Goal: Transaction & Acquisition: Purchase product/service

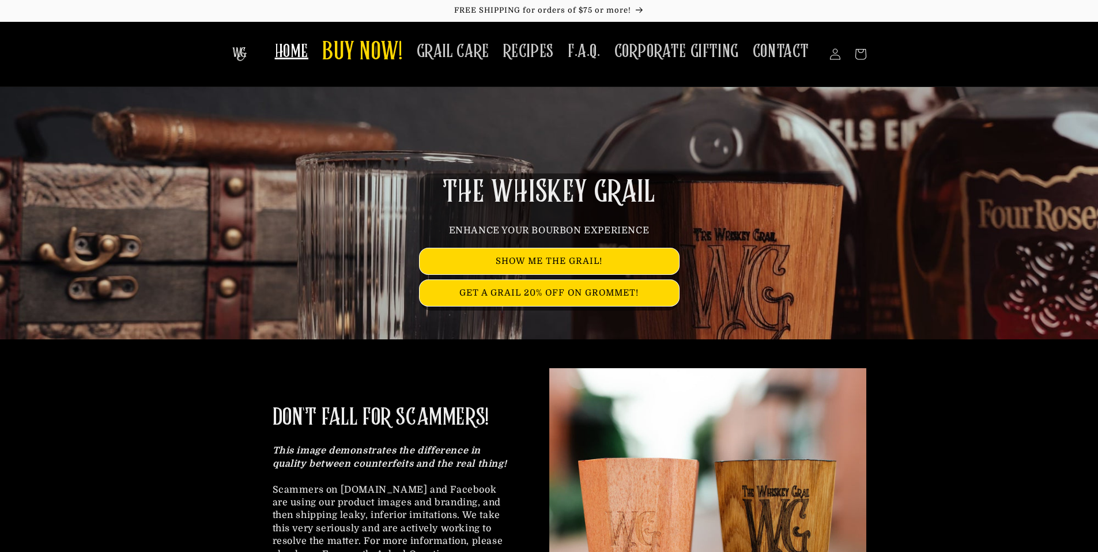
drag, startPoint x: 274, startPoint y: 419, endPoint x: 494, endPoint y: 417, distance: 219.1
click at [494, 417] on div "DON'T FALL FOR SCAMMERS! This image demonstrates the difference in quality betw…" at bounding box center [390, 506] width 317 height 276
click at [348, 51] on span "BUY NOW!" at bounding box center [362, 53] width 81 height 32
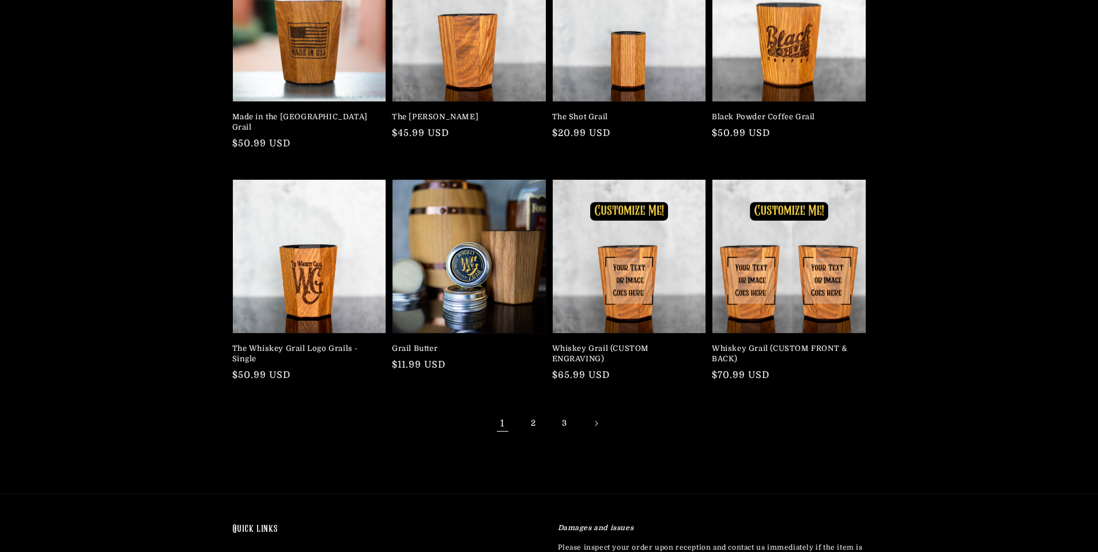
scroll to position [389, 0]
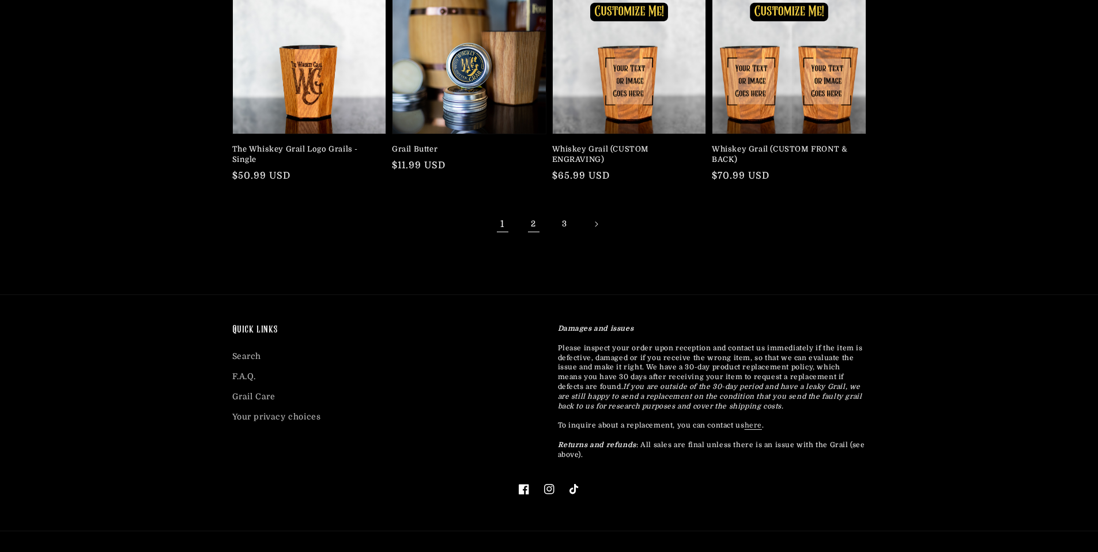
click at [535, 212] on link "2" at bounding box center [533, 224] width 25 height 25
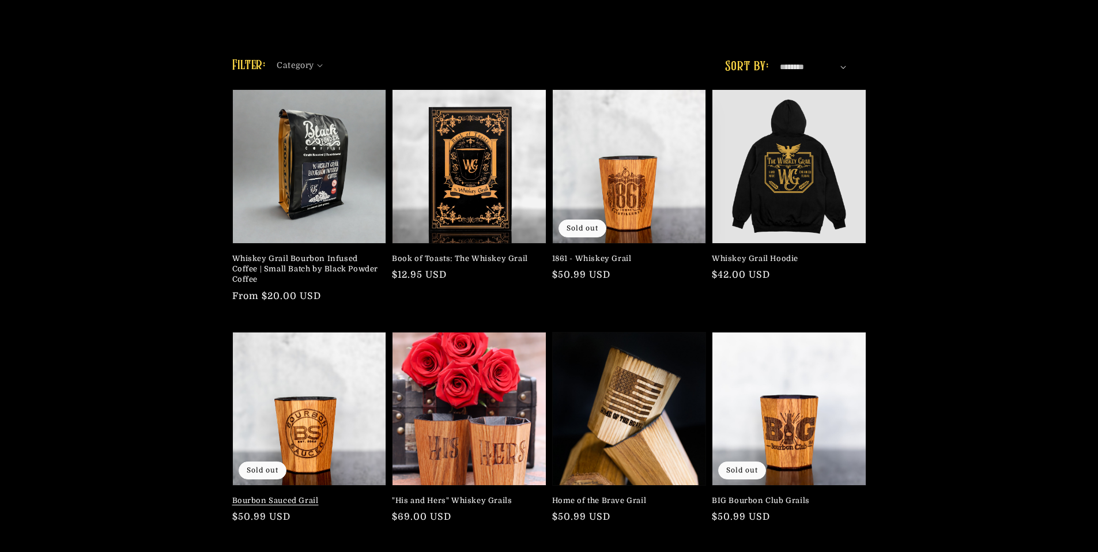
scroll to position [104, 0]
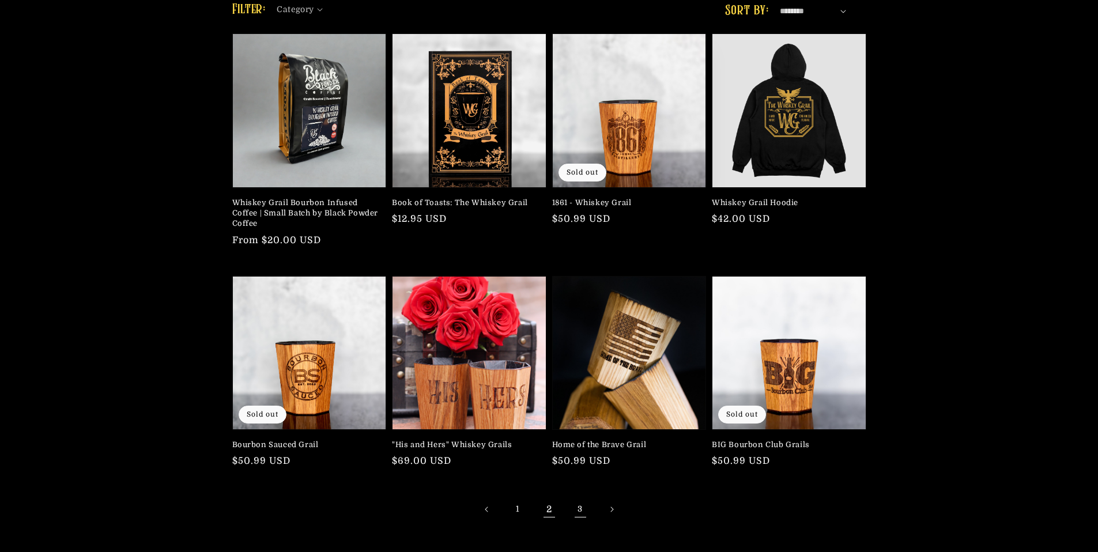
click at [577, 513] on link "3" at bounding box center [580, 509] width 25 height 25
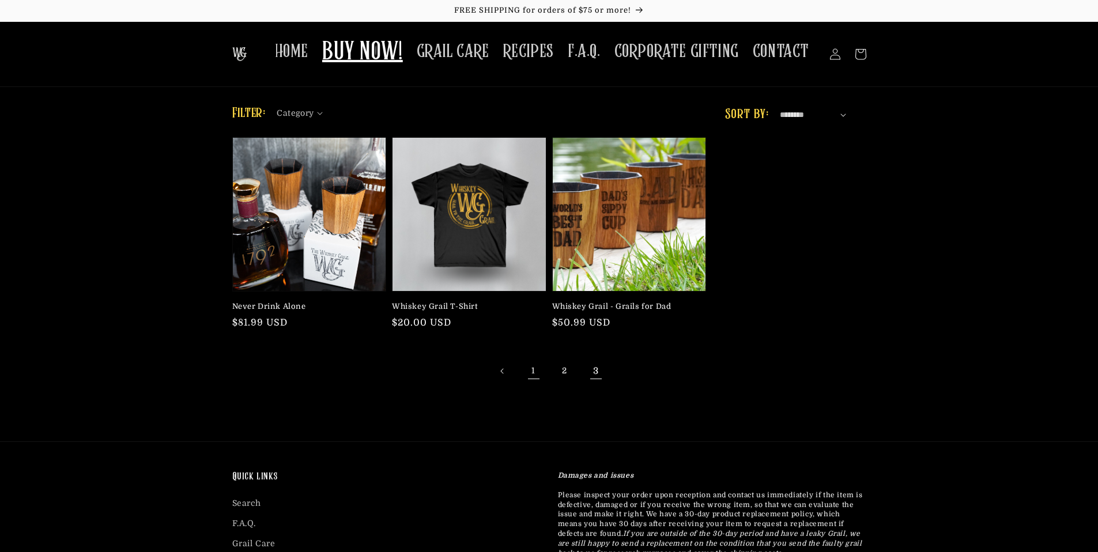
click at [534, 372] on link "1" at bounding box center [533, 371] width 25 height 25
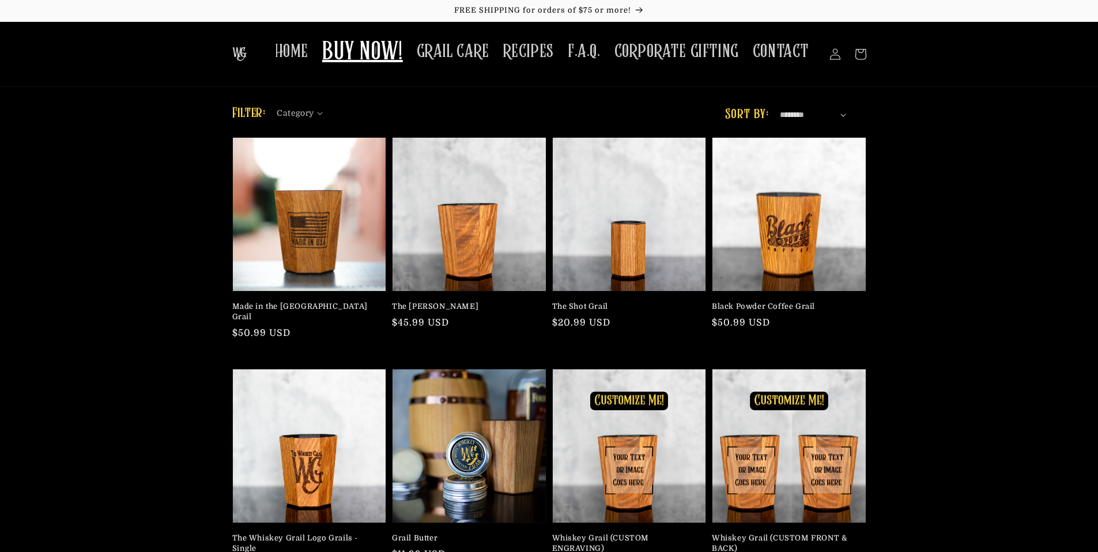
click at [916, 281] on div "Made in the [GEOGRAPHIC_DATA] Grail Regular price $50.99 USD Regular price Sale…" at bounding box center [549, 381] width 1098 height 489
click at [161, 116] on div "Filter: Category 0 selected Reset All (16)" at bounding box center [549, 365] width 1098 height 522
click at [967, 280] on div "Made in the USA Grail Regular price $50.99 USD Regular price Sale price $50.99 …" at bounding box center [549, 381] width 1098 height 489
click at [808, 302] on link "Black Powder Coffee Grail" at bounding box center [786, 307] width 148 height 10
click at [161, 278] on div "Made in the USA Grail Regular price $50.99 USD Regular price Sale price $50.99 …" at bounding box center [549, 381] width 1098 height 489
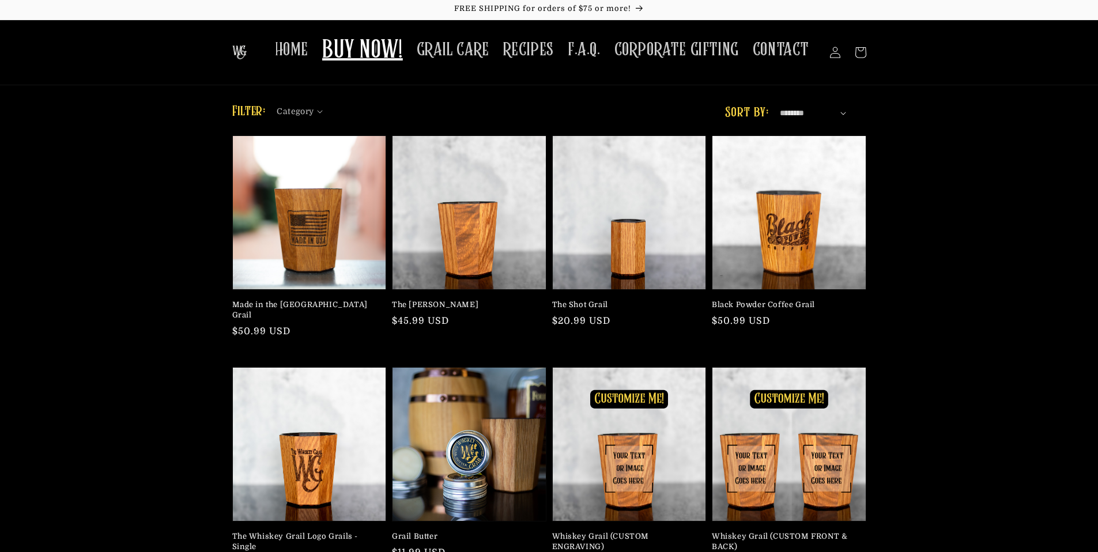
scroll to position [101, 0]
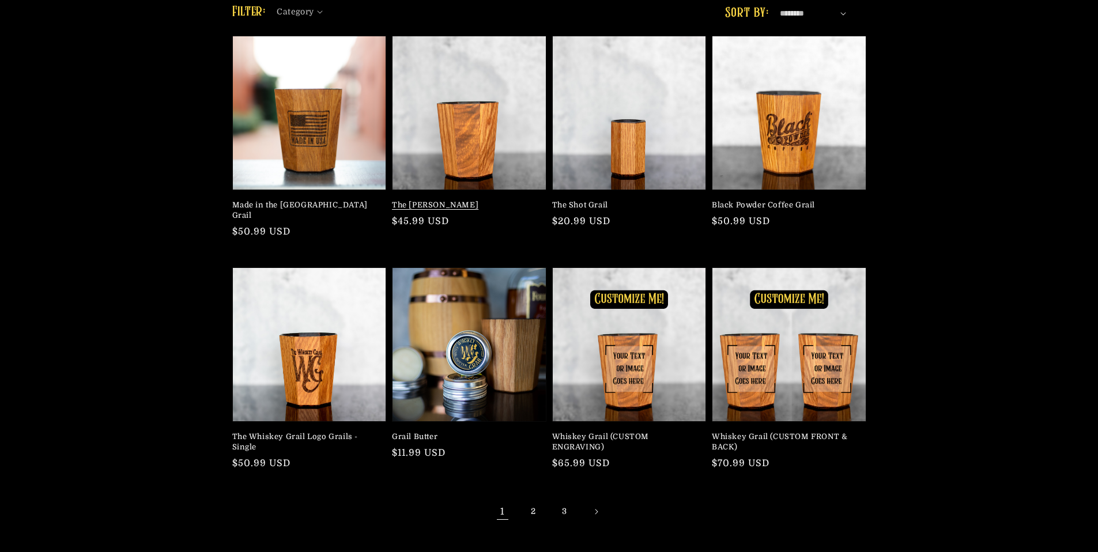
click at [461, 200] on link "The [PERSON_NAME]" at bounding box center [466, 205] width 148 height 10
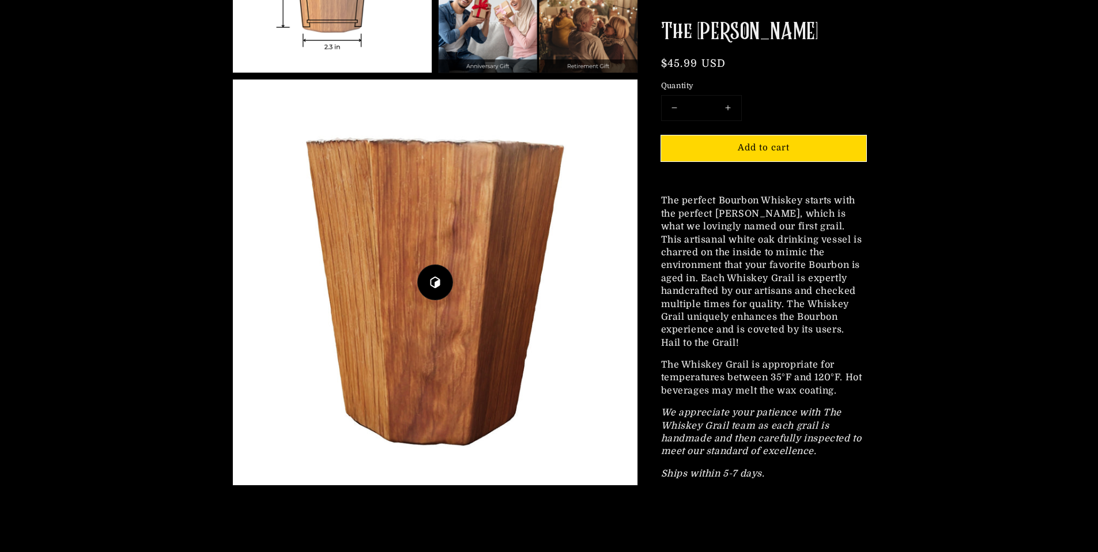
scroll to position [1281, 0]
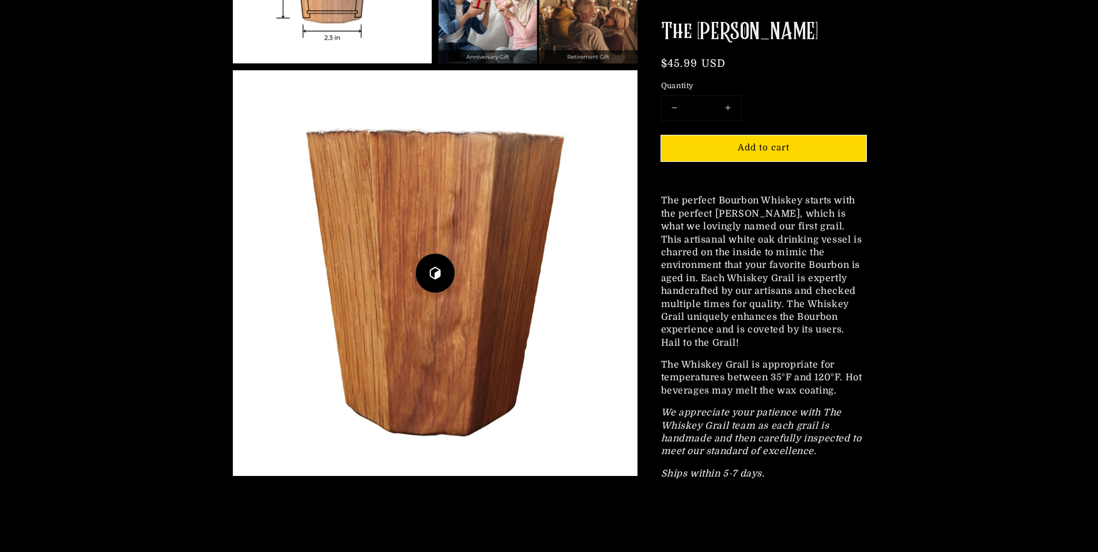
click at [435, 285] on span "Play 3D Viewer" at bounding box center [434, 273] width 39 height 39
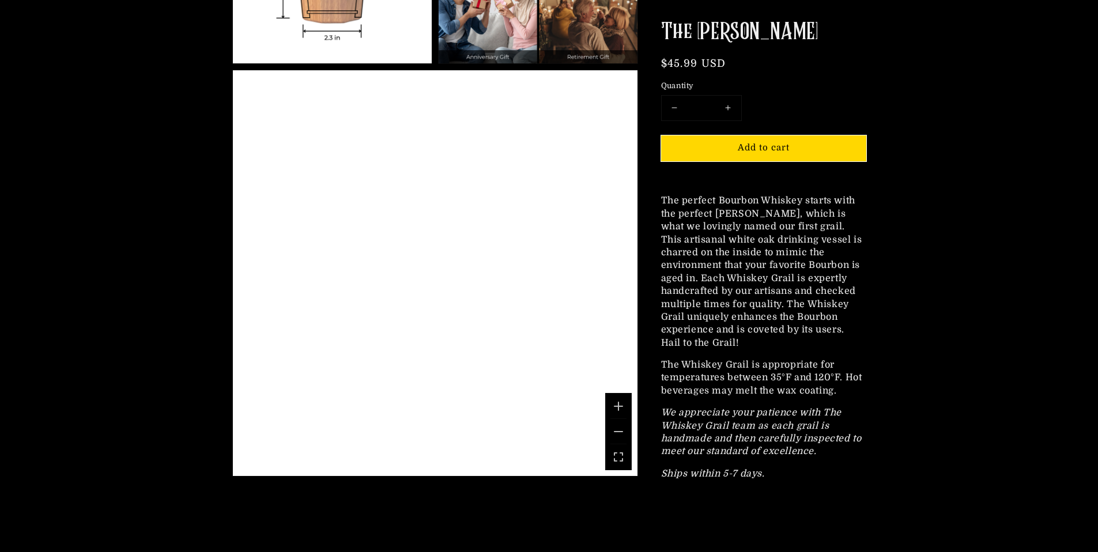
drag, startPoint x: 542, startPoint y: 228, endPoint x: 288, endPoint y: 254, distance: 255.6
click at [288, 254] on div "A 3D rendering of the Whiskey Grail Mash Bill.. Use mouse, touch or arrow keys …" at bounding box center [435, 273] width 405 height 406
drag, startPoint x: 425, startPoint y: 232, endPoint x: 591, endPoint y: 199, distance: 169.2
click at [586, 194] on div "A 3D rendering of the Whiskey Grail Mash Bill.. Use mouse, touch or arrow keys …" at bounding box center [435, 273] width 405 height 406
drag, startPoint x: 392, startPoint y: 238, endPoint x: 486, endPoint y: 374, distance: 165.4
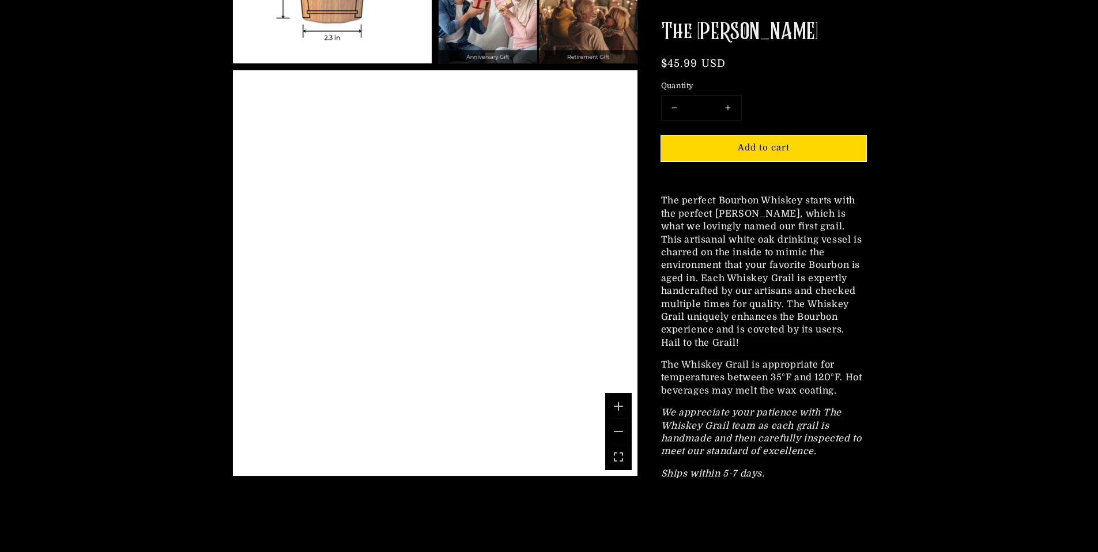
click at [454, 358] on div "A 3D rendering of the Whiskey Grail Mash Bill.. Use mouse, touch or arrow keys …" at bounding box center [435, 273] width 405 height 406
drag, startPoint x: 380, startPoint y: 299, endPoint x: 544, endPoint y: 347, distance: 171.3
click at [492, 348] on div "A 3D rendering of the Whiskey Grail Mash Bill.. Use mouse, touch or arrow keys …" at bounding box center [435, 273] width 405 height 406
drag, startPoint x: 427, startPoint y: 328, endPoint x: 573, endPoint y: 337, distance: 146.7
click at [577, 338] on div "A 3D rendering of the Whiskey Grail Mash Bill.. Use mouse, touch or arrow keys …" at bounding box center [435, 273] width 405 height 406
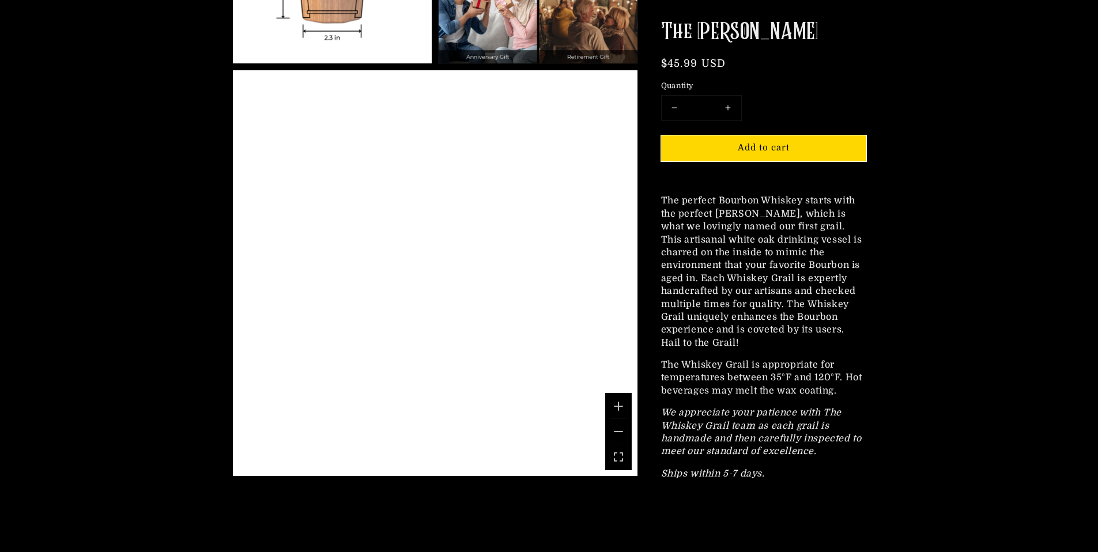
drag, startPoint x: 397, startPoint y: 322, endPoint x: 536, endPoint y: 357, distance: 142.8
click at [536, 357] on div "A 3D rendering of the Whiskey Grail Mash Bill.. Use mouse, touch or arrow keys …" at bounding box center [435, 273] width 405 height 406
drag, startPoint x: 396, startPoint y: 347, endPoint x: 602, endPoint y: 287, distance: 214.6
click at [615, 285] on div "A 3D rendering of the Whiskey Grail Mash Bill.. Use mouse, touch or arrow keys …" at bounding box center [435, 273] width 405 height 406
drag, startPoint x: 356, startPoint y: 268, endPoint x: 688, endPoint y: 354, distance: 343.2
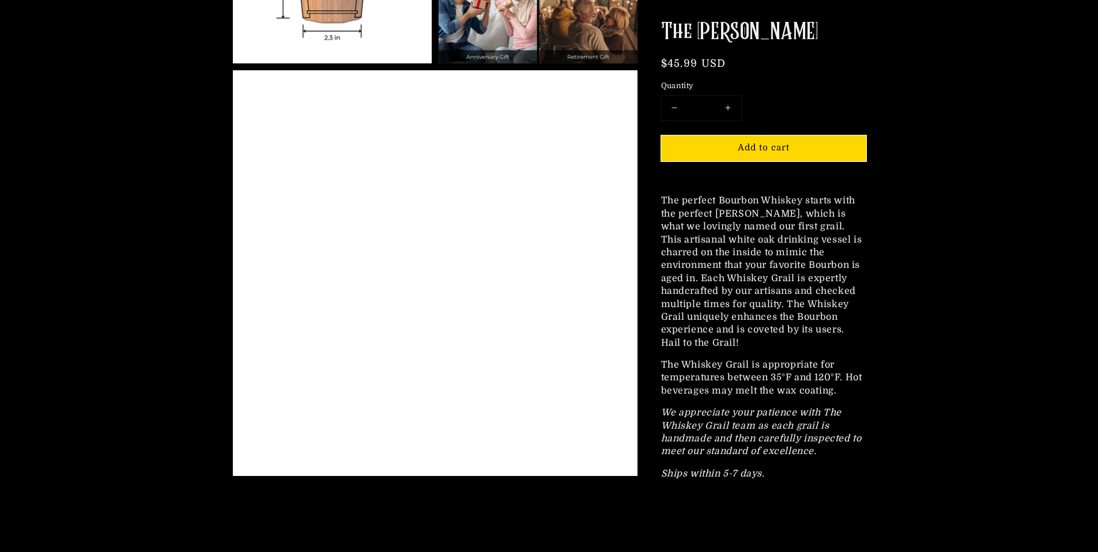
click at [598, 350] on div "A 3D rendering of the Whiskey Grail Mash Bill.. Use mouse, touch or arrow keys …" at bounding box center [435, 273] width 405 height 406
drag, startPoint x: 369, startPoint y: 274, endPoint x: 563, endPoint y: 272, distance: 194.3
click at [563, 272] on div "A 3D rendering of the Whiskey Grail Mash Bill.. Use mouse, touch or arrow keys …" at bounding box center [435, 273] width 405 height 406
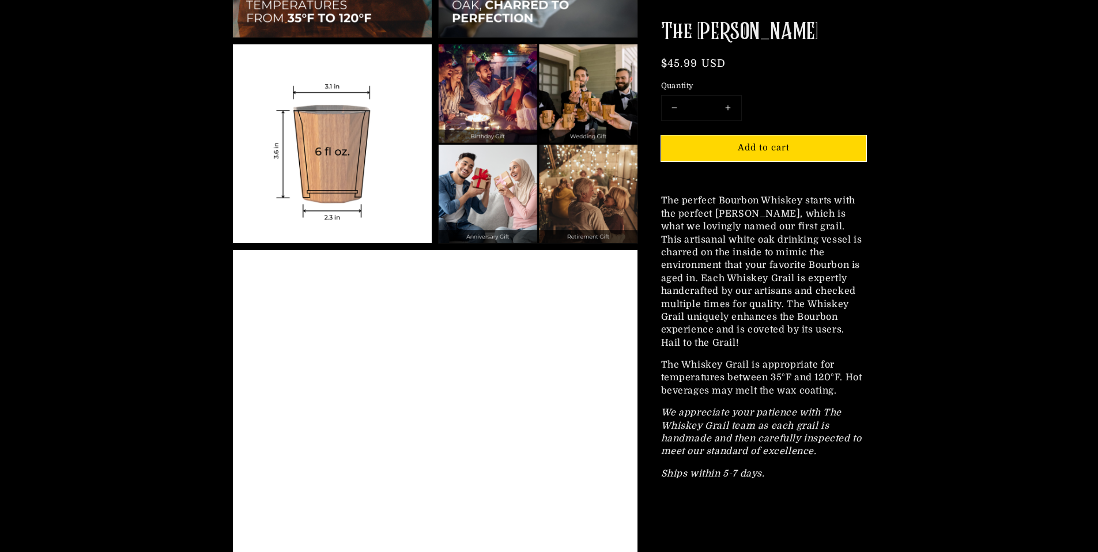
scroll to position [1112, 0]
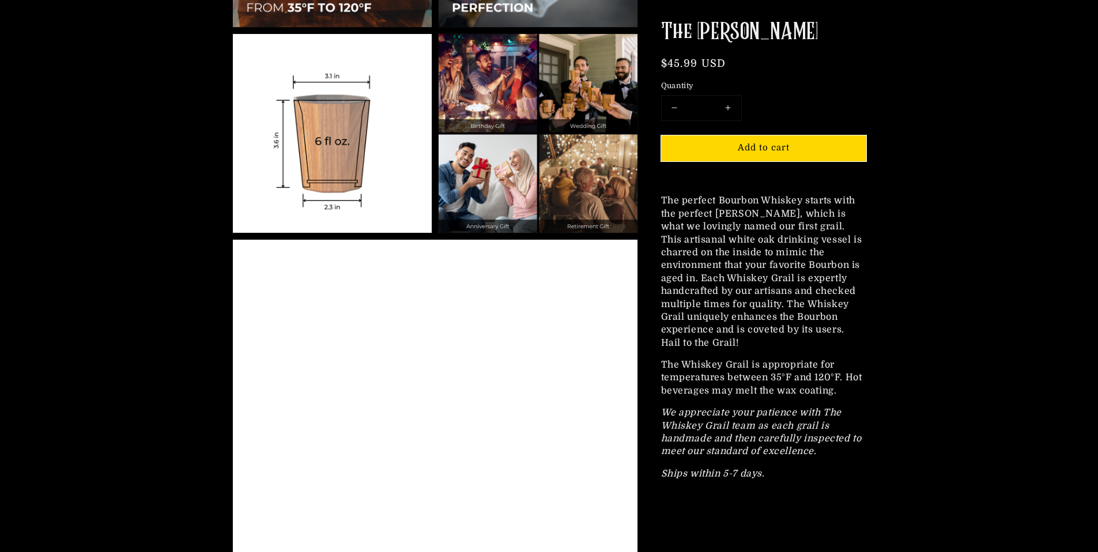
drag, startPoint x: 389, startPoint y: 382, endPoint x: 498, endPoint y: 502, distance: 162.1
click at [498, 502] on div "A 3D rendering of the Whiskey Grail Mash Bill.. Use mouse, touch or arrow keys …" at bounding box center [435, 443] width 405 height 406
drag, startPoint x: 349, startPoint y: 462, endPoint x: 608, endPoint y: 552, distance: 274.1
click at [514, 534] on div "A 3D rendering of the Whiskey Grail Mash Bill.. Use mouse, touch or arrow keys …" at bounding box center [435, 443] width 405 height 406
drag, startPoint x: 284, startPoint y: 417, endPoint x: 612, endPoint y: 538, distance: 349.2
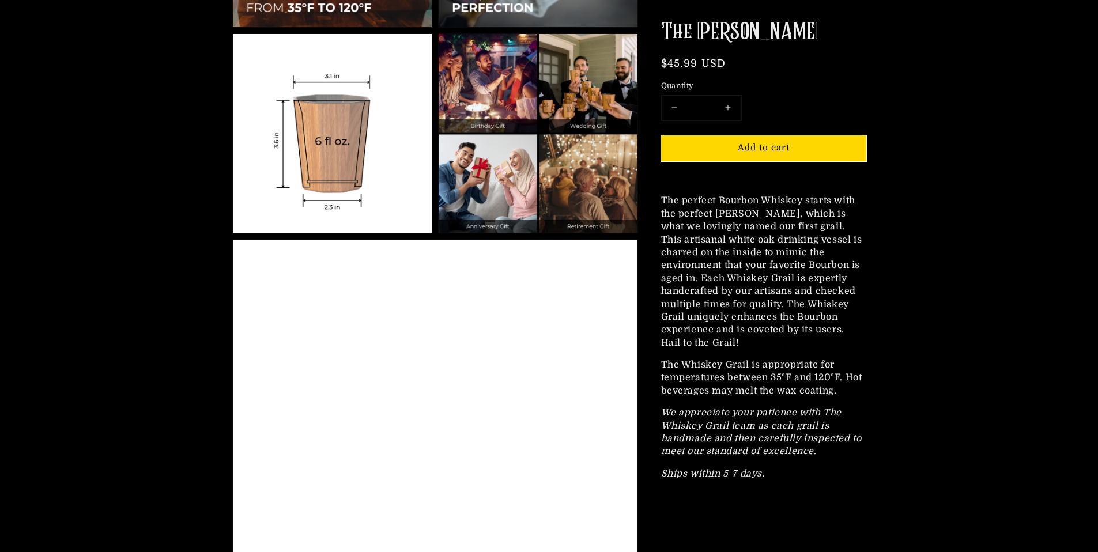
click at [597, 539] on div "A 3D rendering of the Whiskey Grail Mash Bill.. Use mouse, touch or arrow keys …" at bounding box center [435, 443] width 405 height 406
drag, startPoint x: 272, startPoint y: 415, endPoint x: 868, endPoint y: 546, distance: 610.5
drag, startPoint x: 375, startPoint y: 452, endPoint x: 385, endPoint y: 488, distance: 37.2
click at [382, 474] on div "A 3D rendering of the Whiskey Grail Mash Bill.. Use mouse, touch or arrow keys …" at bounding box center [435, 443] width 405 height 406
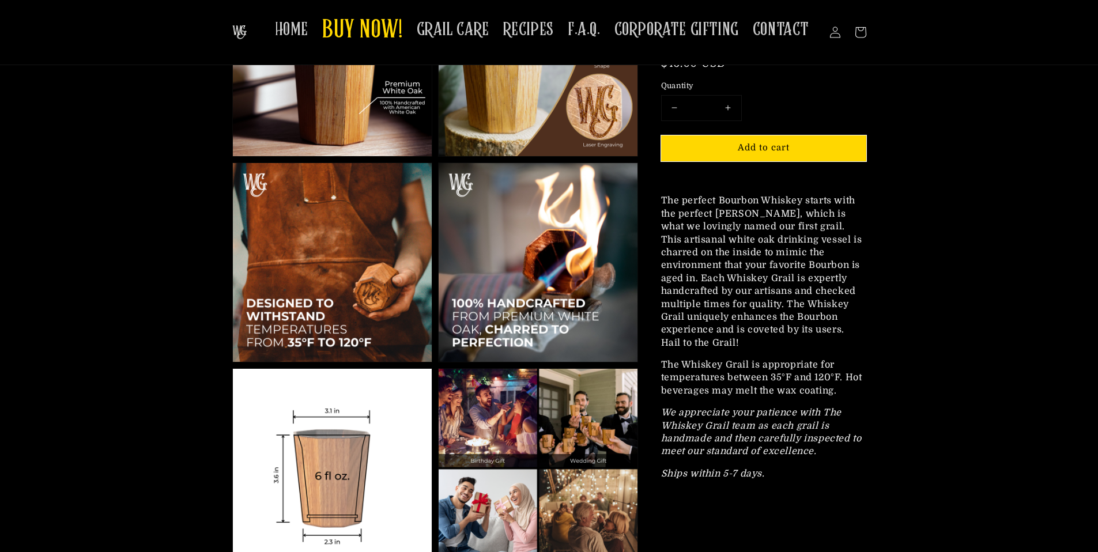
scroll to position [235, 0]
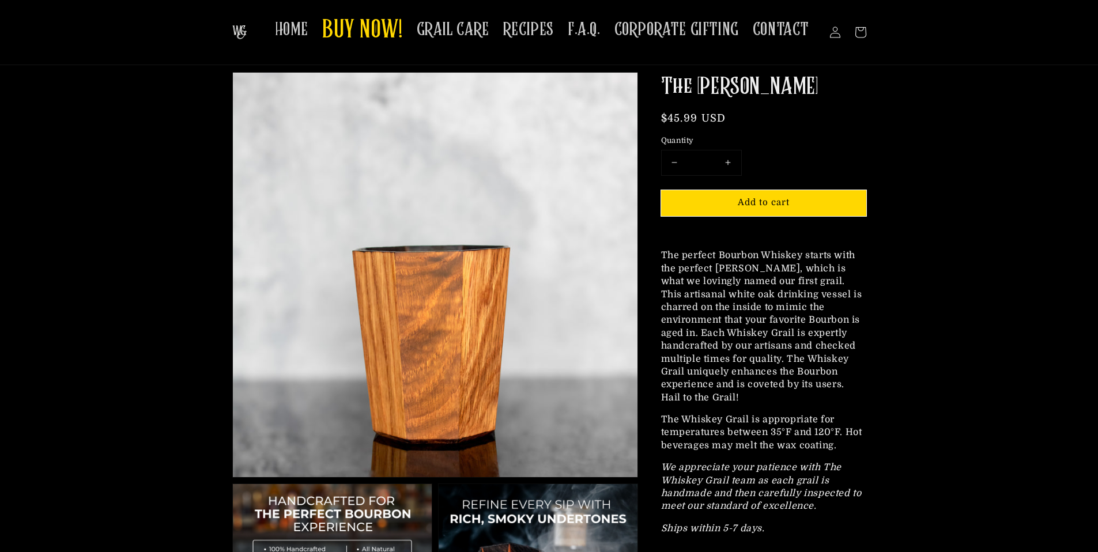
scroll to position [0, 0]
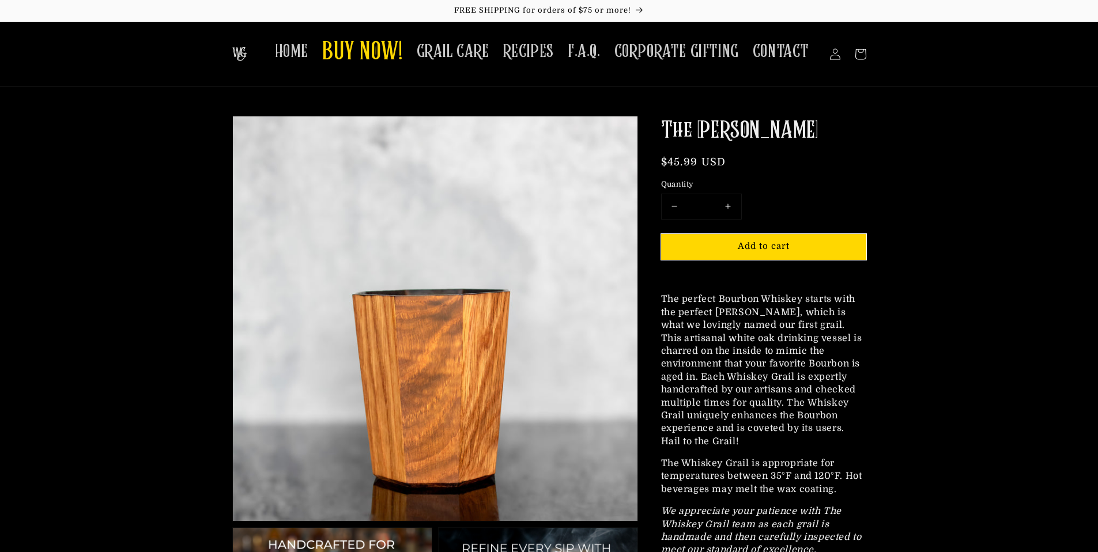
click at [957, 78] on sticky-header "HOME BUY NOW! GRAIL CARE RECIPES F.A.Q. CORPORATE GIFTING CONTACT Log in Facebo…" at bounding box center [549, 55] width 1098 height 66
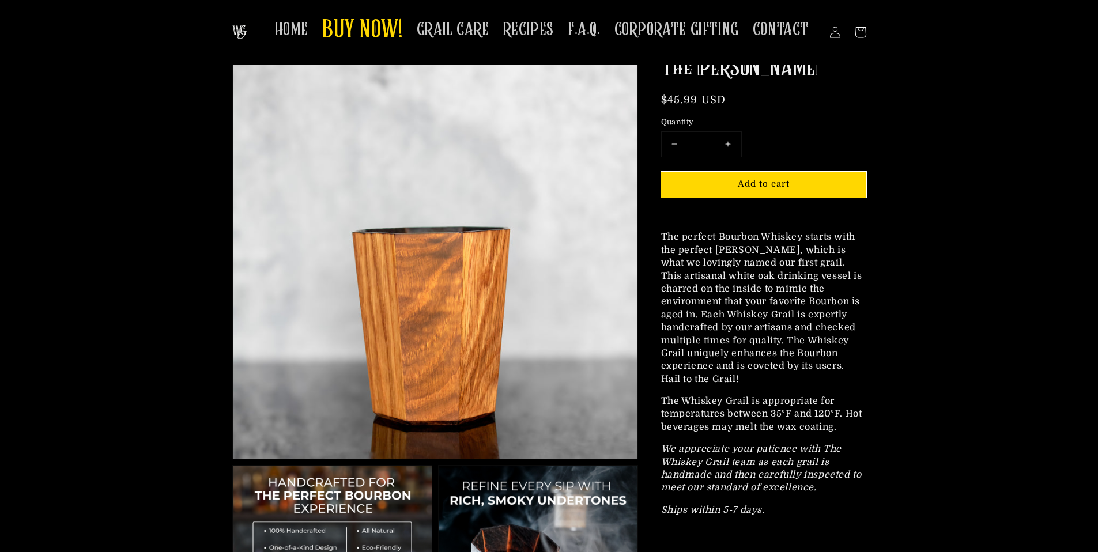
scroll to position [65, 0]
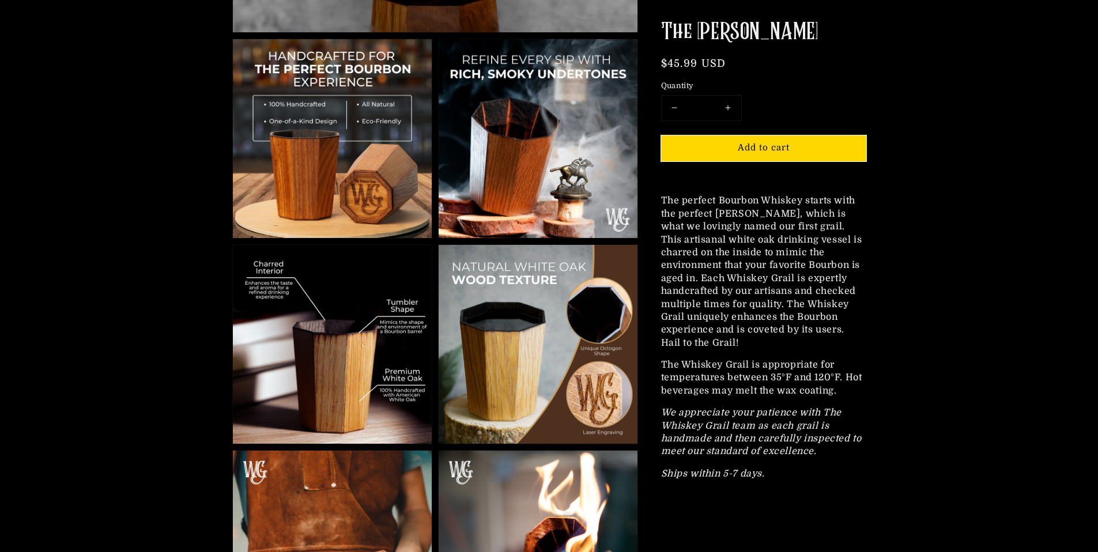
scroll to position [793, 0]
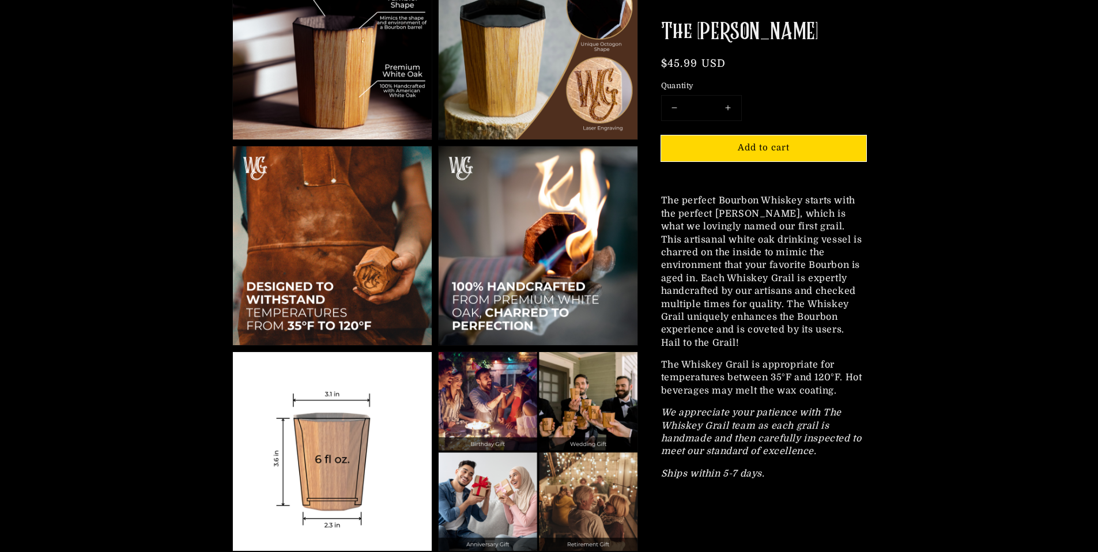
click at [893, 159] on section "Skip to product information Open media 1 in gallery view Open media 2 in galler…" at bounding box center [550, 155] width 692 height 1665
click at [105, 178] on section "Skip to product information Open media 1 in gallery view Open media 2 in galler…" at bounding box center [549, 155] width 1098 height 1665
